Goal: Information Seeking & Learning: Understand process/instructions

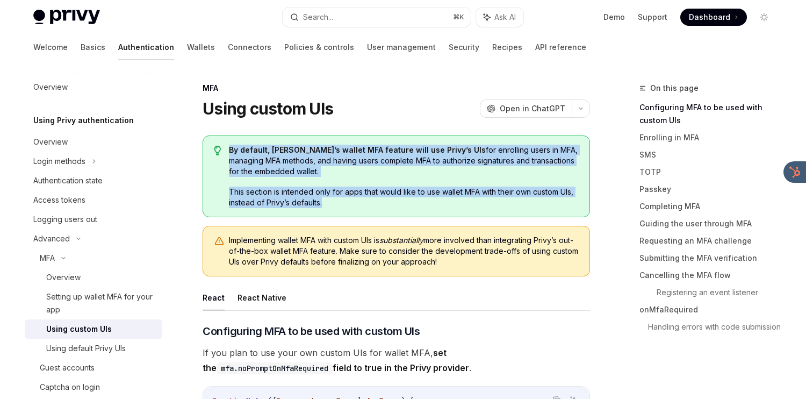
drag, startPoint x: 439, startPoint y: 143, endPoint x: 433, endPoint y: 202, distance: 59.3
click at [433, 202] on div "By default, Privy’s wallet MFA feature will use Privy’s UIs for enrolling users…" at bounding box center [395, 176] width 387 height 82
click at [433, 202] on span "This section is intended only for apps that would like to use wallet MFA with t…" at bounding box center [404, 196] width 350 height 21
drag, startPoint x: 431, startPoint y: 205, endPoint x: 439, endPoint y: 129, distance: 75.6
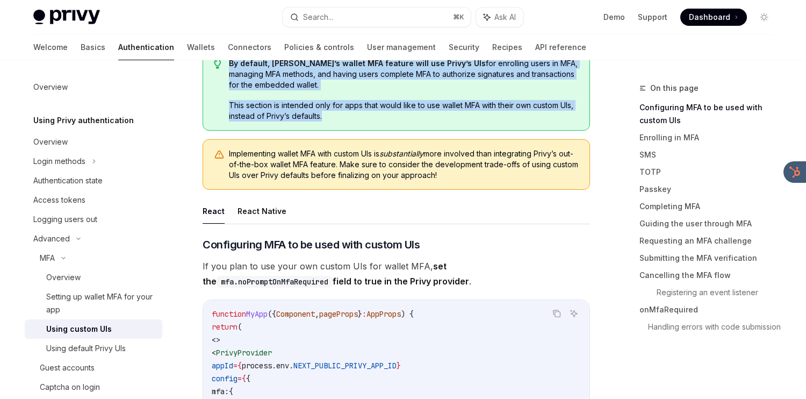
scroll to position [96, 0]
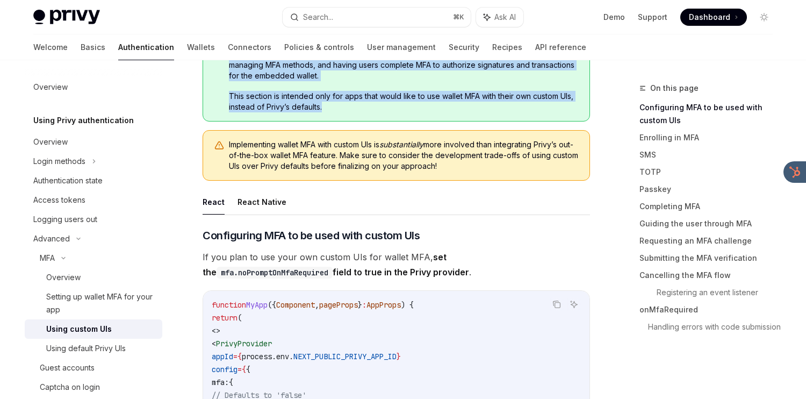
drag, startPoint x: 439, startPoint y: 131, endPoint x: 437, endPoint y: 175, distance: 44.6
click at [437, 175] on div "Implementing wallet MFA with custom UIs is substantially more involved than int…" at bounding box center [395, 155] width 387 height 50
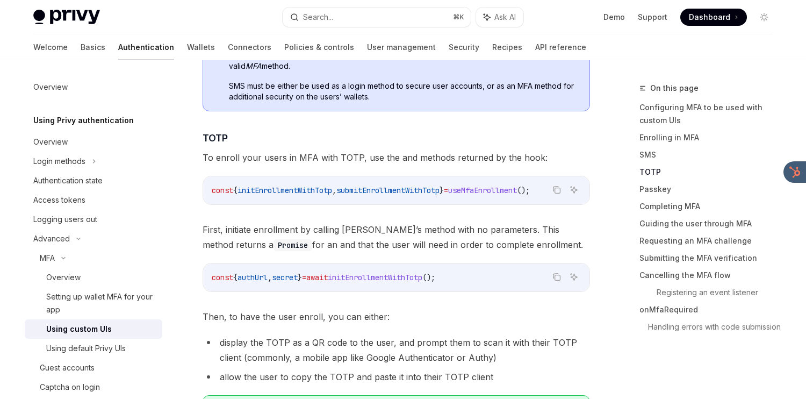
scroll to position [1345, 0]
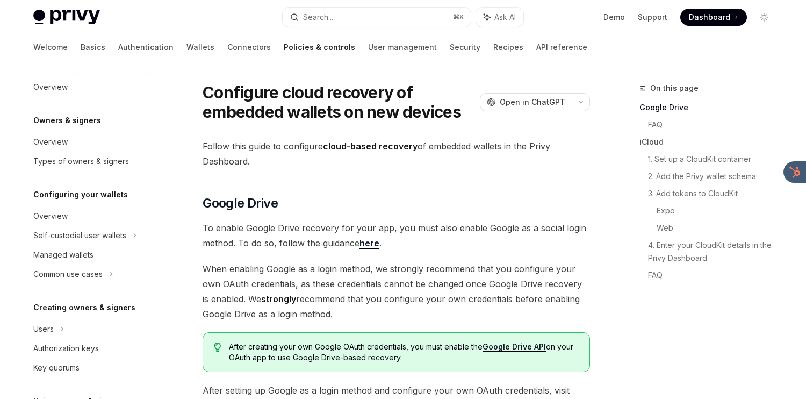
click at [284, 52] on link "Policies & controls" at bounding box center [319, 47] width 71 height 26
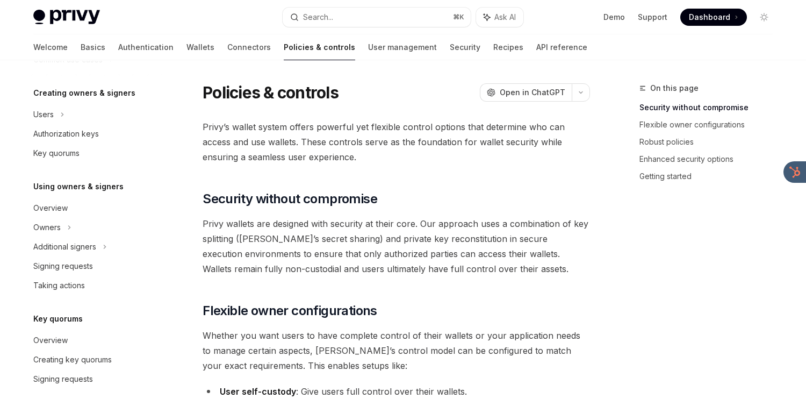
scroll to position [358, 0]
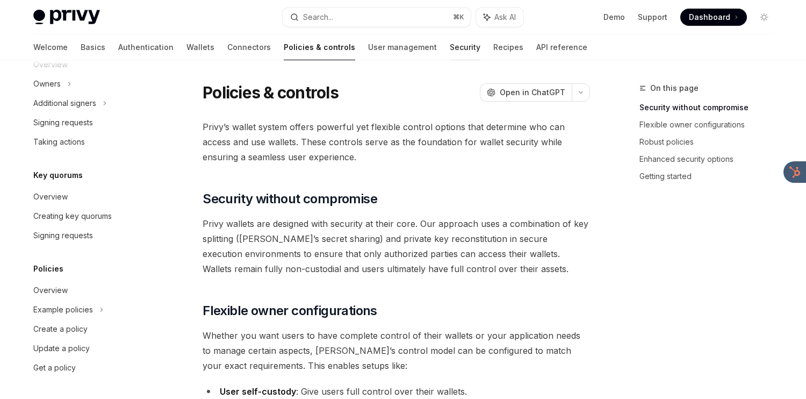
click at [450, 45] on link "Security" at bounding box center [465, 47] width 31 height 26
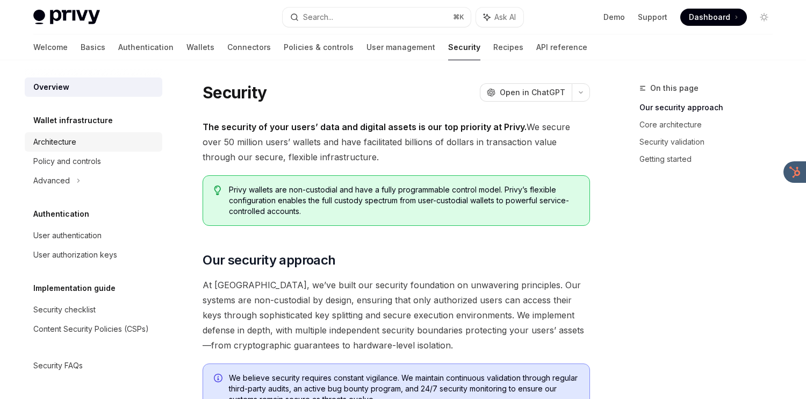
click at [122, 134] on link "Architecture" at bounding box center [94, 141] width 138 height 19
type textarea "*"
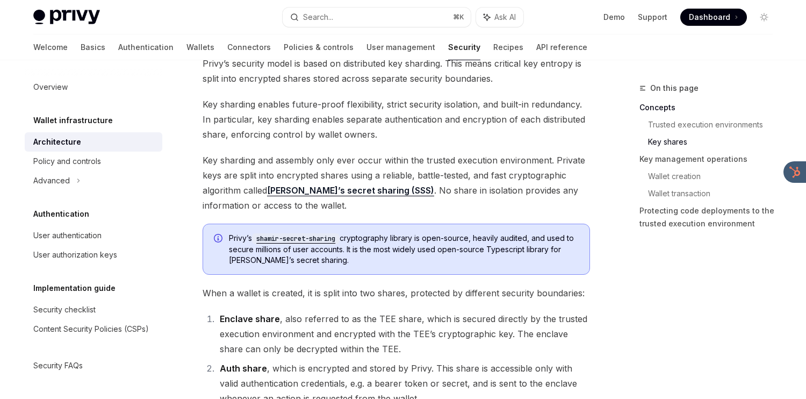
scroll to position [489, 0]
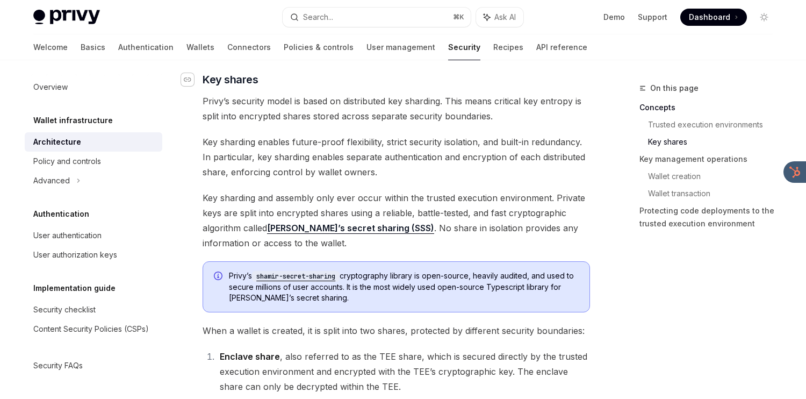
click at [191, 81] on icon "Navigate to header" at bounding box center [188, 79] width 8 height 6
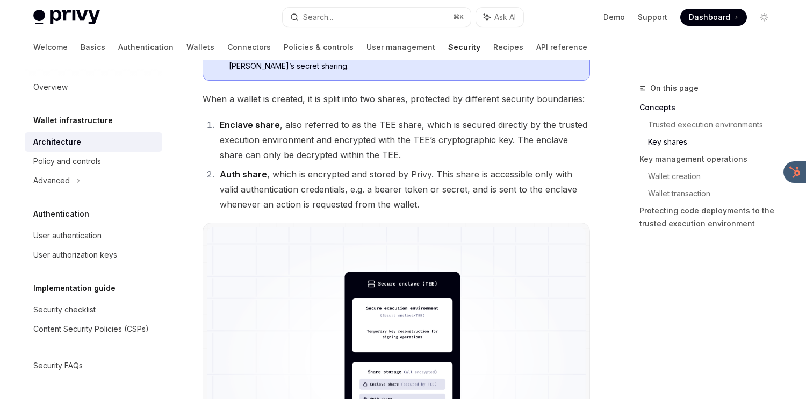
scroll to position [720, 0]
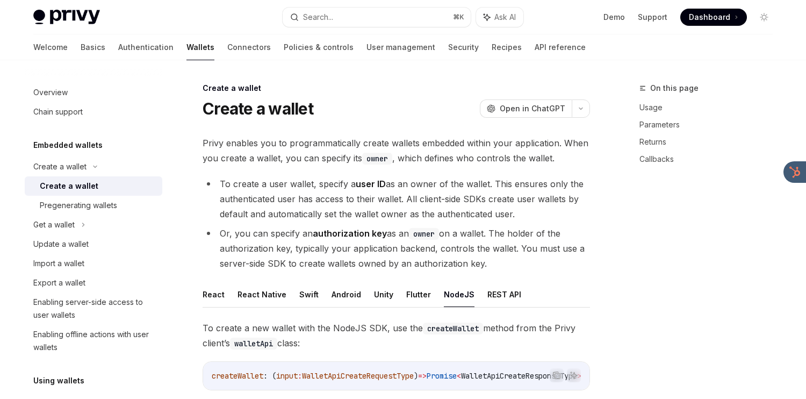
scroll to position [211, 0]
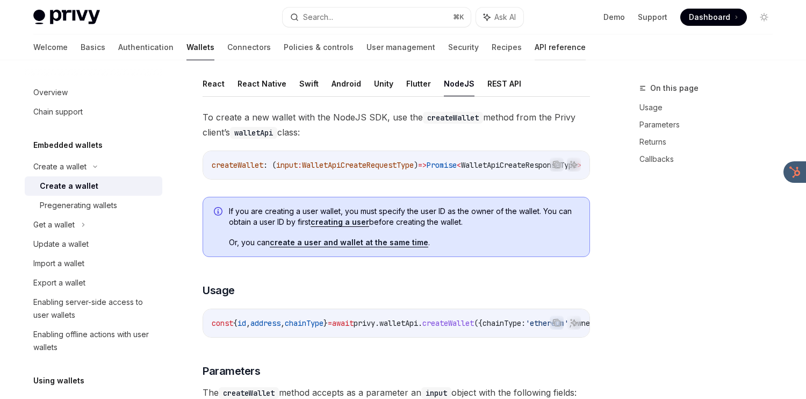
click at [534, 51] on link "API reference" at bounding box center [559, 47] width 51 height 26
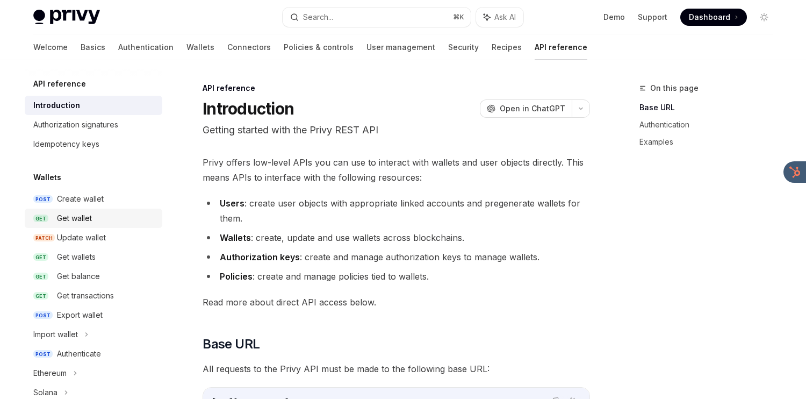
click at [98, 212] on div "Get wallet" at bounding box center [106, 218] width 99 height 13
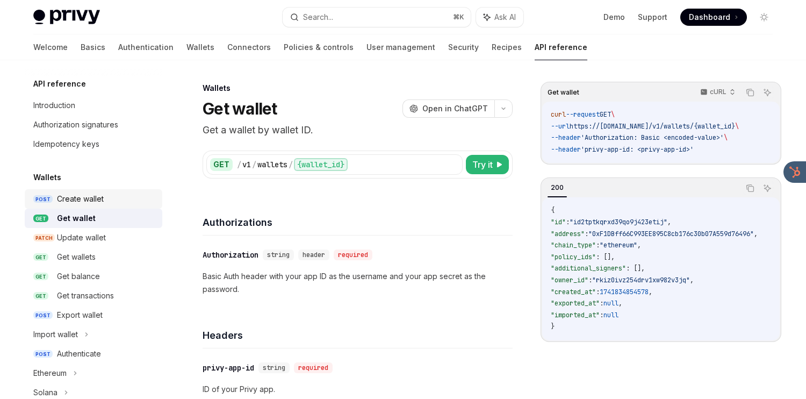
click at [99, 198] on div "Create wallet" at bounding box center [80, 198] width 47 height 13
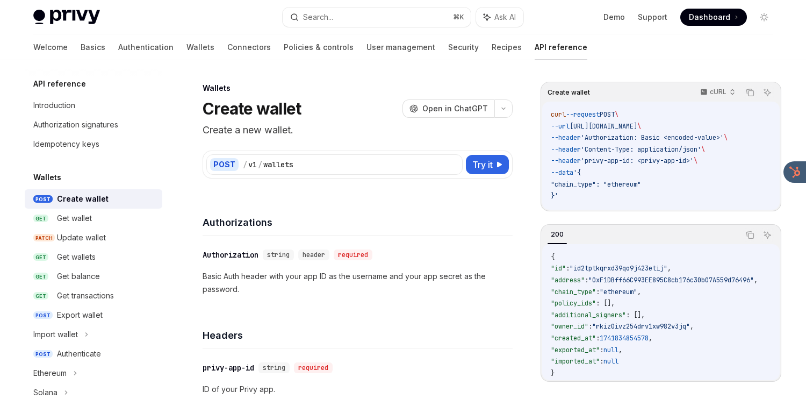
click at [162, 50] on div "Welcome Basics Authentication Wallets Connectors Policies & controls User manag…" at bounding box center [310, 47] width 554 height 26
click at [186, 46] on link "Wallets" at bounding box center [200, 47] width 28 height 26
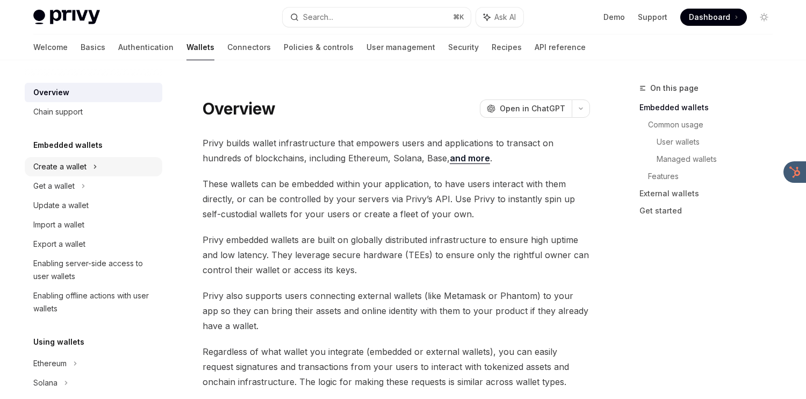
click at [103, 162] on div "Create a wallet" at bounding box center [94, 166] width 138 height 19
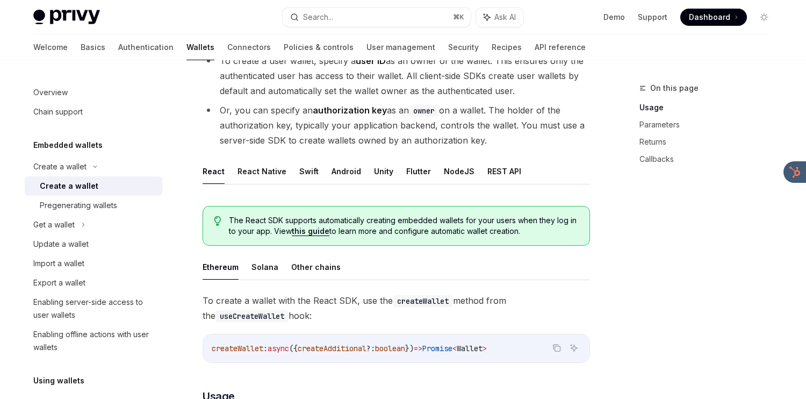
scroll to position [128, 0]
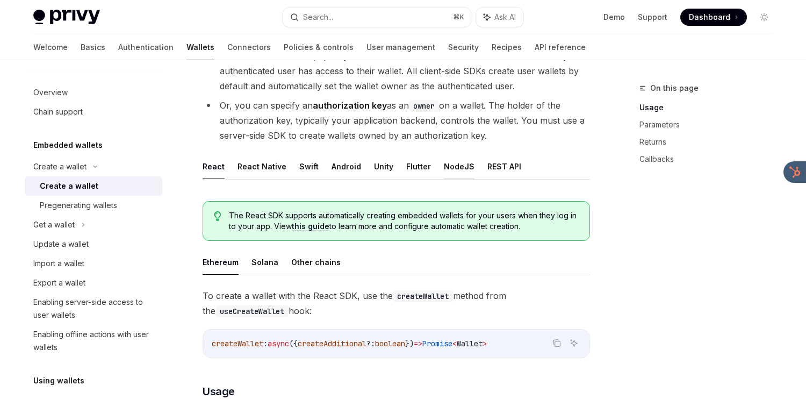
click at [458, 170] on button "NodeJS" at bounding box center [459, 166] width 31 height 25
type textarea "*"
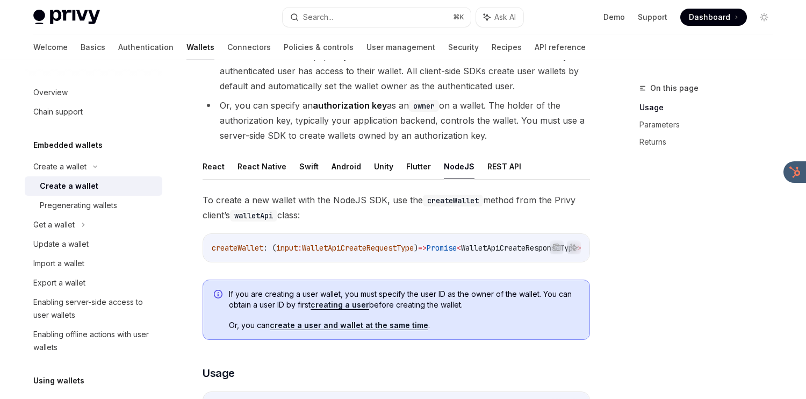
drag, startPoint x: 443, startPoint y: 190, endPoint x: 443, endPoint y: 221, distance: 30.6
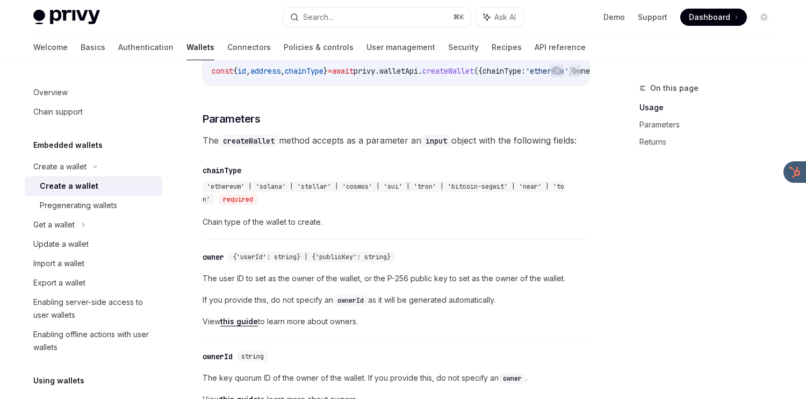
scroll to position [468, 0]
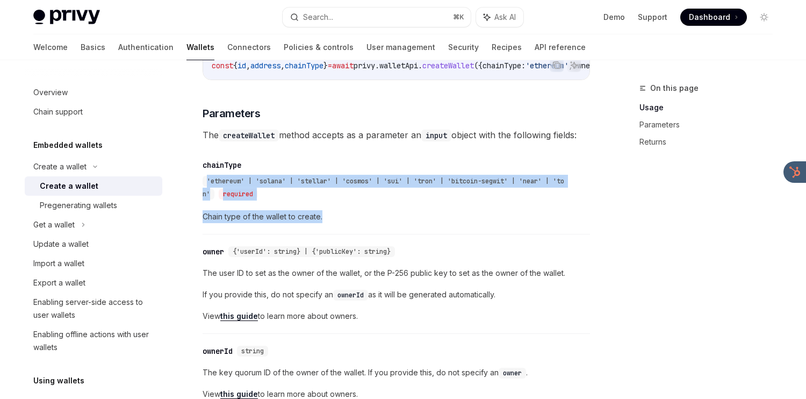
drag, startPoint x: 443, startPoint y: 222, endPoint x: 437, endPoint y: 159, distance: 63.7
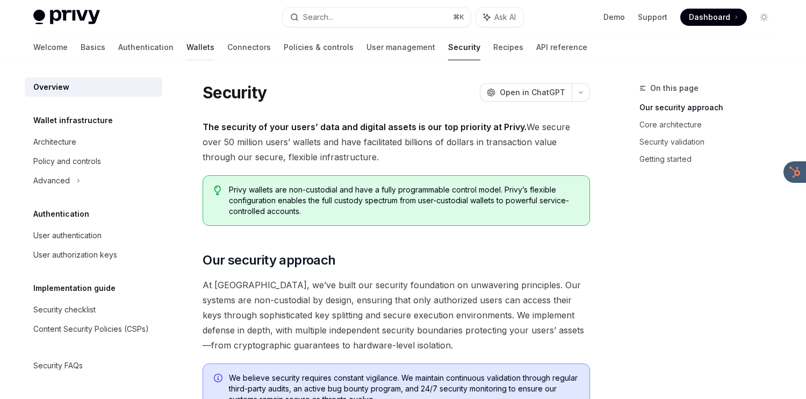
click at [186, 60] on div at bounding box center [200, 60] width 28 height 1
type textarea "*"
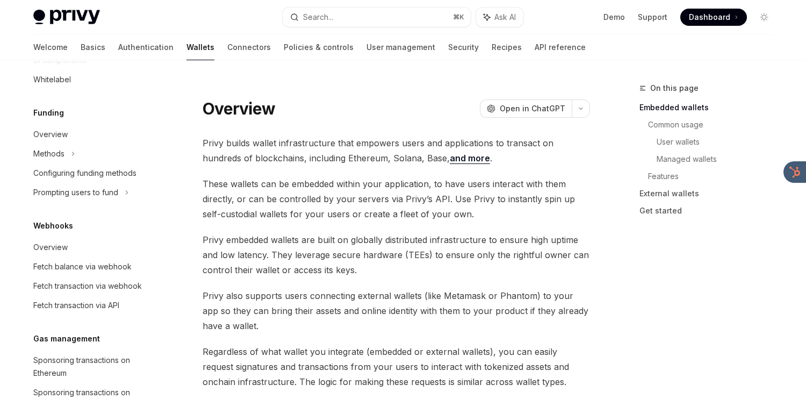
scroll to position [463, 0]
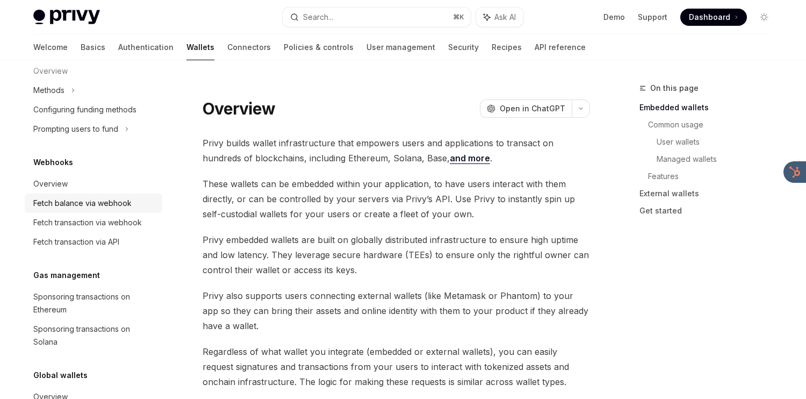
click at [99, 205] on div "Fetch balance via webhook" at bounding box center [82, 203] width 98 height 13
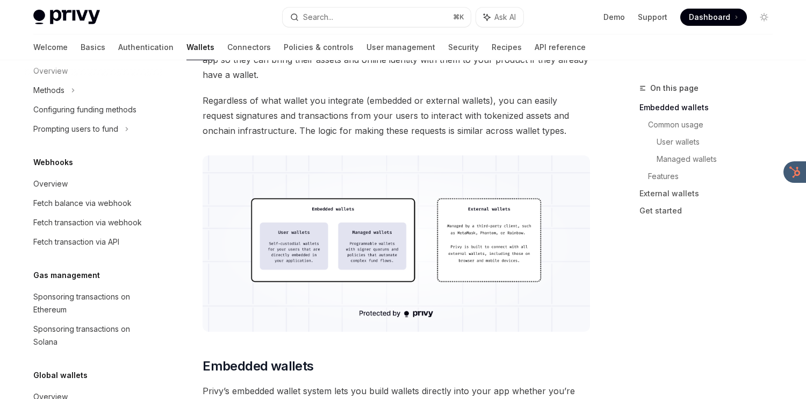
scroll to position [242, 0]
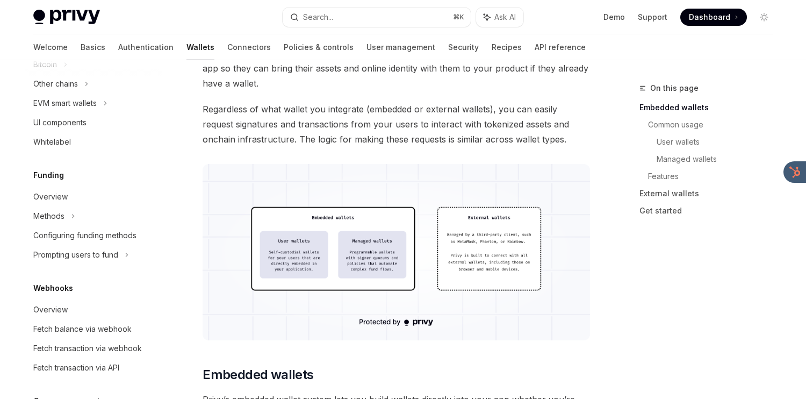
scroll to position [454, 0]
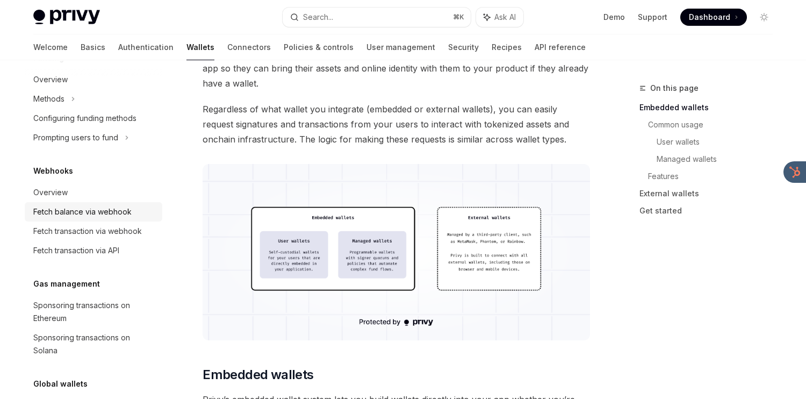
click at [123, 213] on div "Fetch balance via webhook" at bounding box center [82, 211] width 98 height 13
click at [95, 213] on div "Fetch balance via webhook" at bounding box center [82, 211] width 98 height 13
drag, startPoint x: 95, startPoint y: 213, endPoint x: 571, endPoint y: 0, distance: 521.7
type textarea "*"
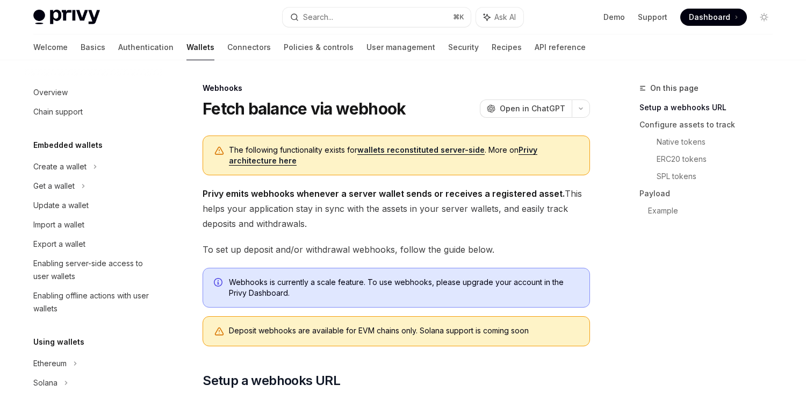
scroll to position [437, 0]
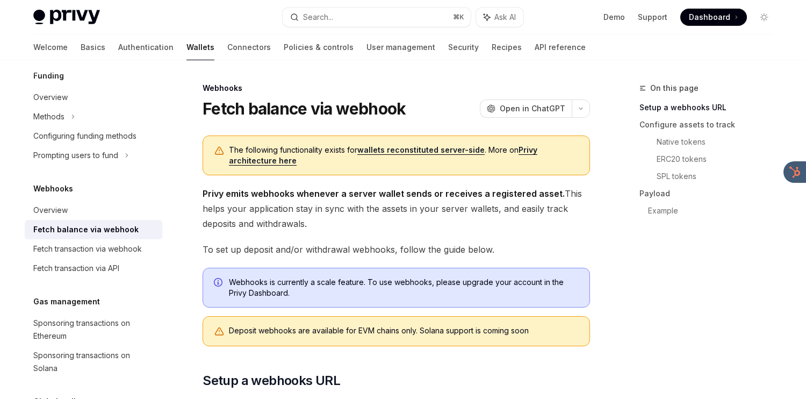
click at [451, 199] on span "Privy emits webhooks whenever a server wallet sends or receives a registered as…" at bounding box center [395, 208] width 387 height 45
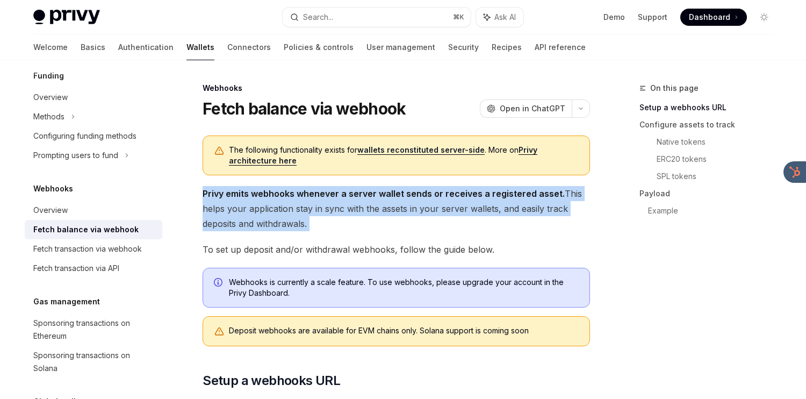
click at [451, 199] on span "Privy emits webhooks whenever a server wallet sends or receives a registered as…" at bounding box center [395, 208] width 387 height 45
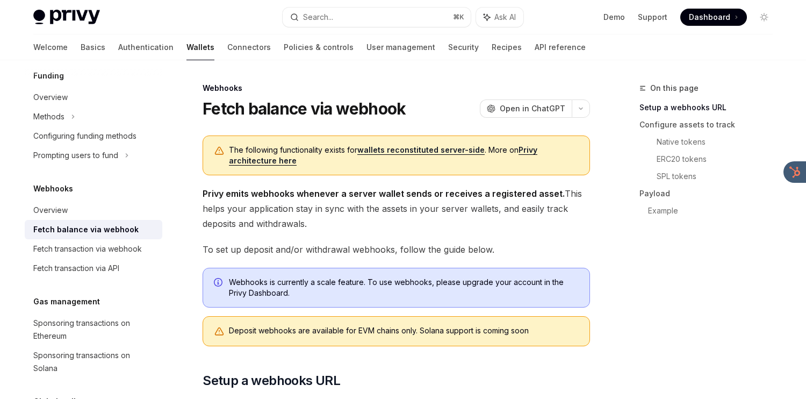
click at [435, 250] on span "To set up deposit and/or withdrawal webhooks, follow the guide below." at bounding box center [395, 249] width 387 height 15
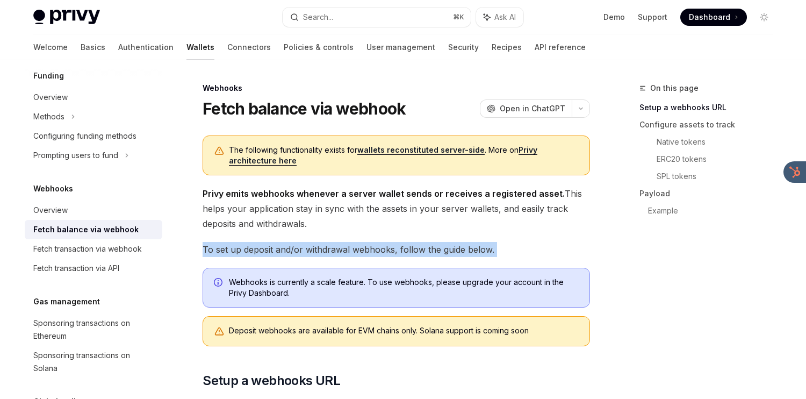
click at [435, 250] on span "To set up deposit and/or withdrawal webhooks, follow the guide below." at bounding box center [395, 249] width 387 height 15
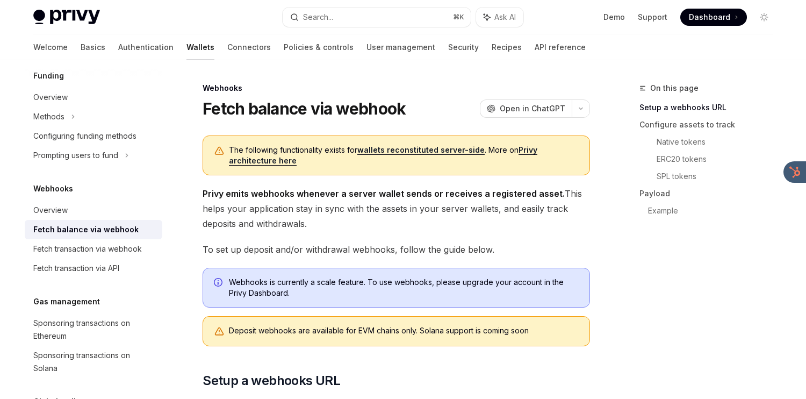
click at [309, 329] on div "Deposit webhooks are available for EVM chains only. Solana support is coming so…" at bounding box center [404, 331] width 350 height 12
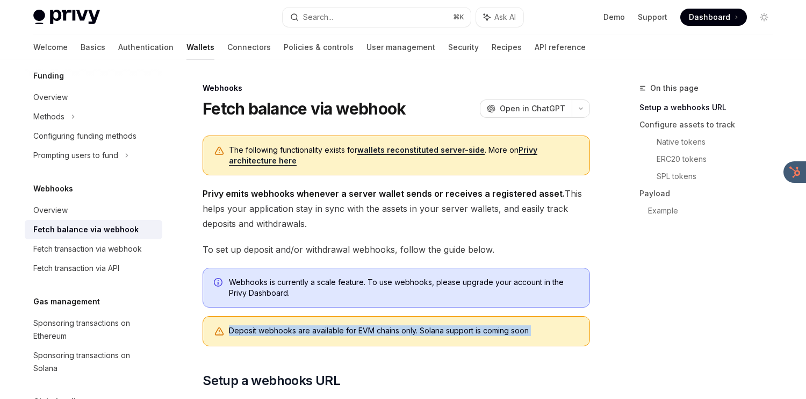
click at [309, 329] on div "Deposit webhooks are available for EVM chains only. Solana support is coming so…" at bounding box center [404, 331] width 350 height 12
copy div "Deposit webhooks are available for EVM chains only. Solana support is coming so…"
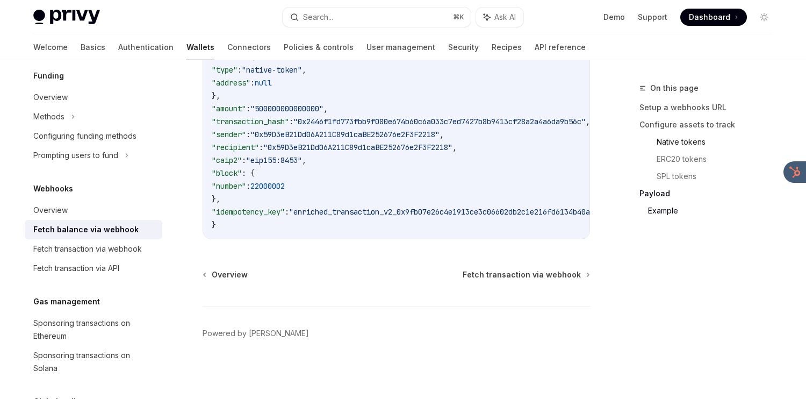
click at [669, 147] on link "Native tokens" at bounding box center [718, 141] width 125 height 17
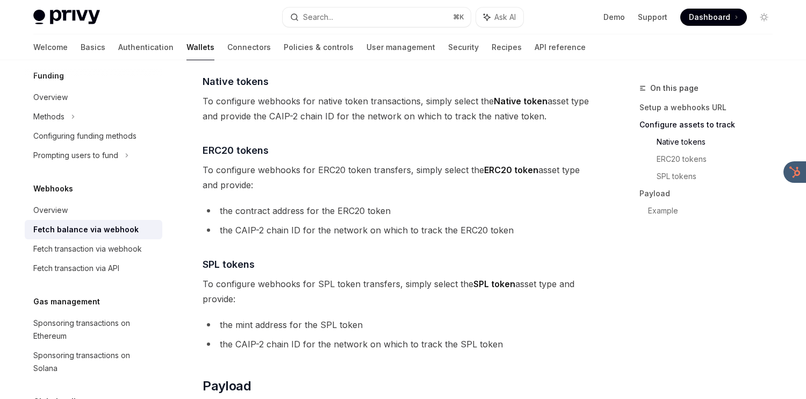
scroll to position [614, 0]
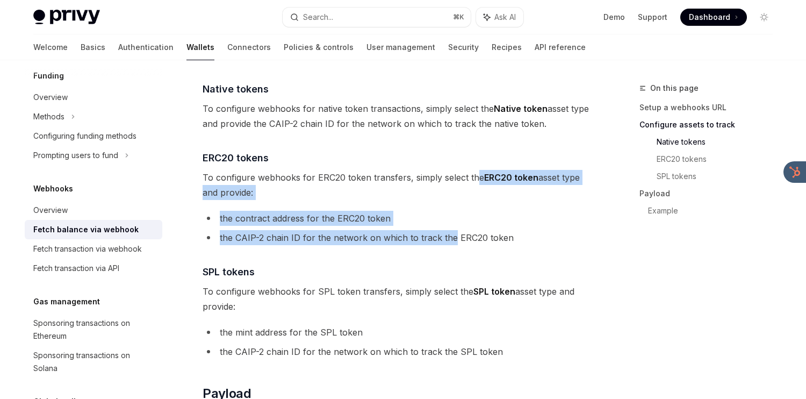
drag, startPoint x: 450, startPoint y: 239, endPoint x: 475, endPoint y: 178, distance: 65.7
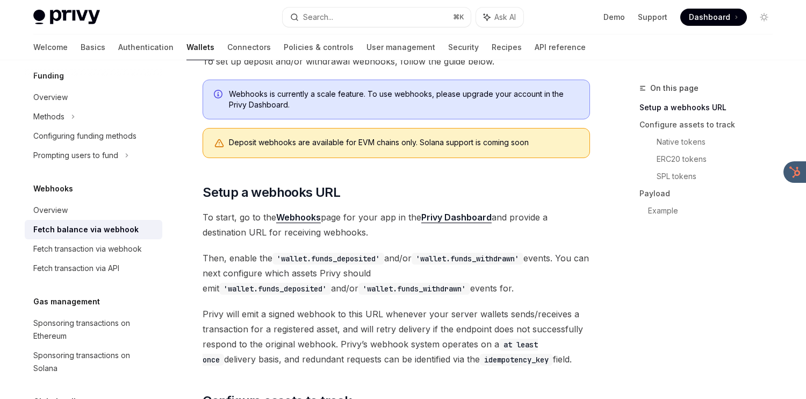
scroll to position [0, 0]
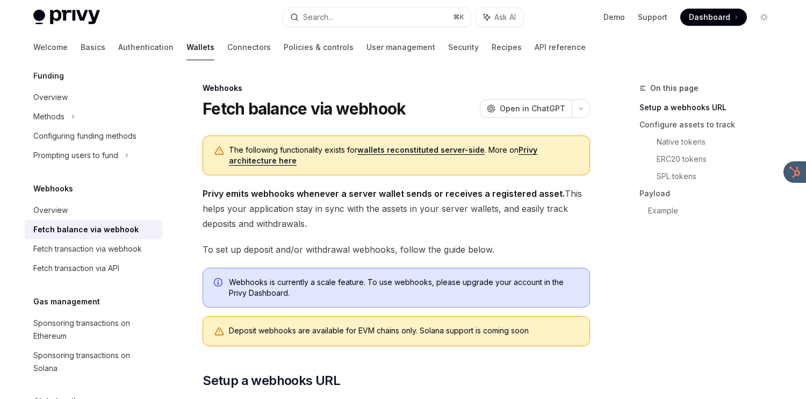
drag, startPoint x: 472, startPoint y: 216, endPoint x: 472, endPoint y: 255, distance: 38.7
